Goal: Task Accomplishment & Management: Complete application form

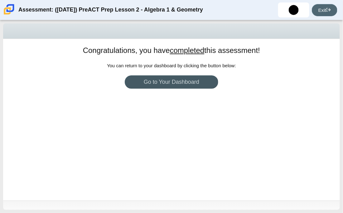
click at [327, 10] on icon at bounding box center [328, 9] width 5 height 5
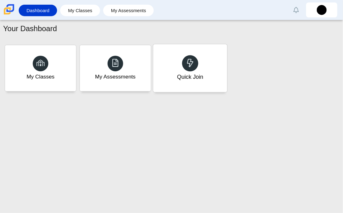
click at [185, 72] on div "Quick Join" at bounding box center [190, 68] width 74 height 48
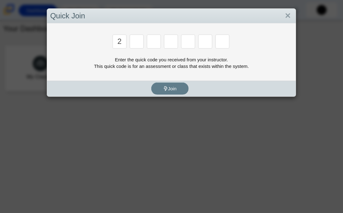
type input "2"
type input "c"
type input "u"
type input "p"
type input "s"
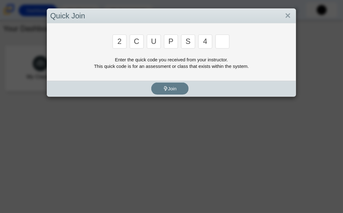
type input "4"
type input "a"
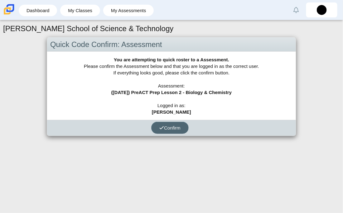
click at [169, 132] on button "Confirm" at bounding box center [169, 128] width 37 height 12
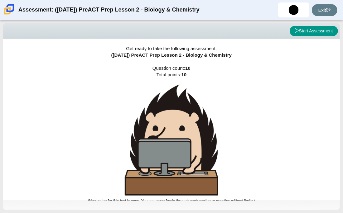
scroll to position [3, 0]
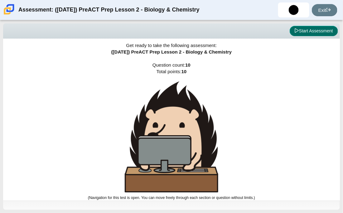
click at [323, 26] on button "Start Assessment" at bounding box center [313, 31] width 48 height 11
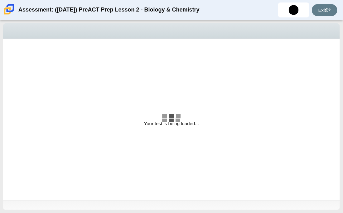
select select "88c27e0d-eae0-4ba9-ac20-9160ce6547ef"
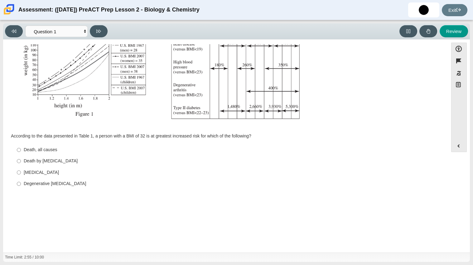
scroll to position [132, 0]
click at [20, 149] on input "Death, all causes Death, all causes" at bounding box center [19, 149] width 4 height 11
radio input "true"
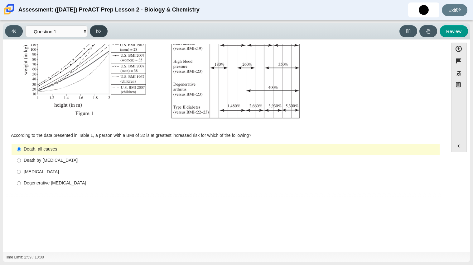
click at [94, 35] on button at bounding box center [99, 31] width 18 height 12
select select "f31ee183-ab53-48c9-9374-3a18949ab500"
